Goal: Navigation & Orientation: Find specific page/section

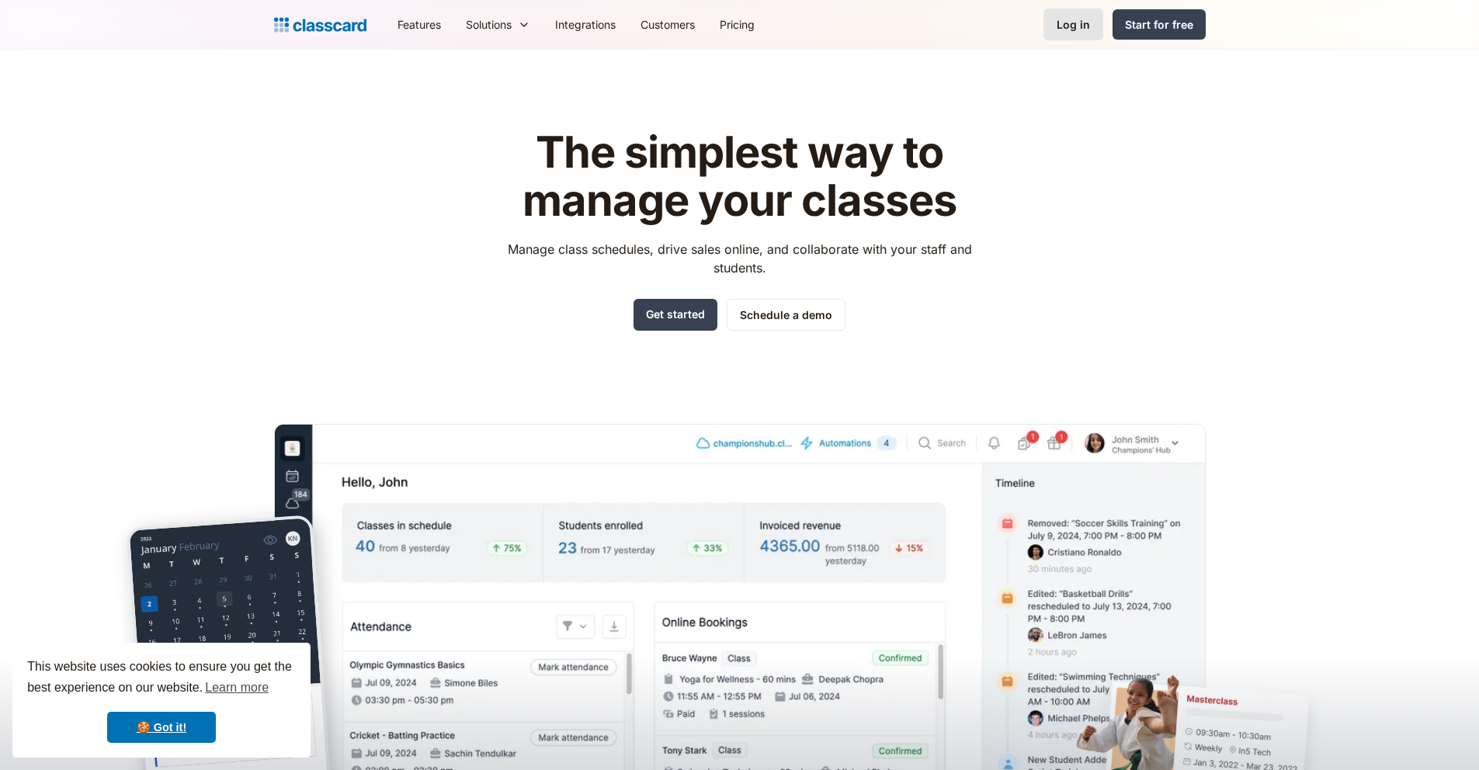
click at [1085, 30] on div "Log in" at bounding box center [1073, 24] width 33 height 16
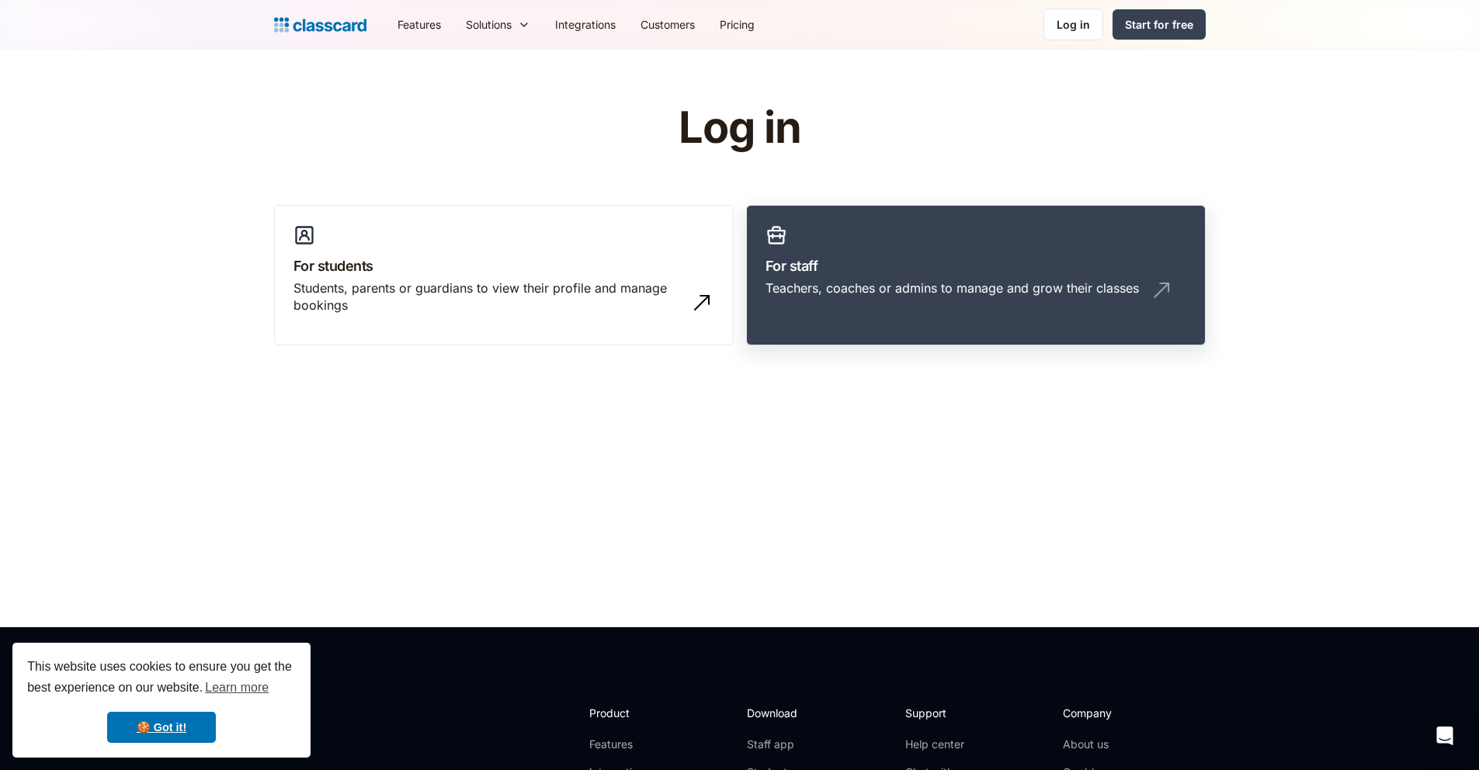
click at [892, 271] on h3 "For staff" at bounding box center [976, 265] width 421 height 21
